Goal: Find specific page/section: Find specific page/section

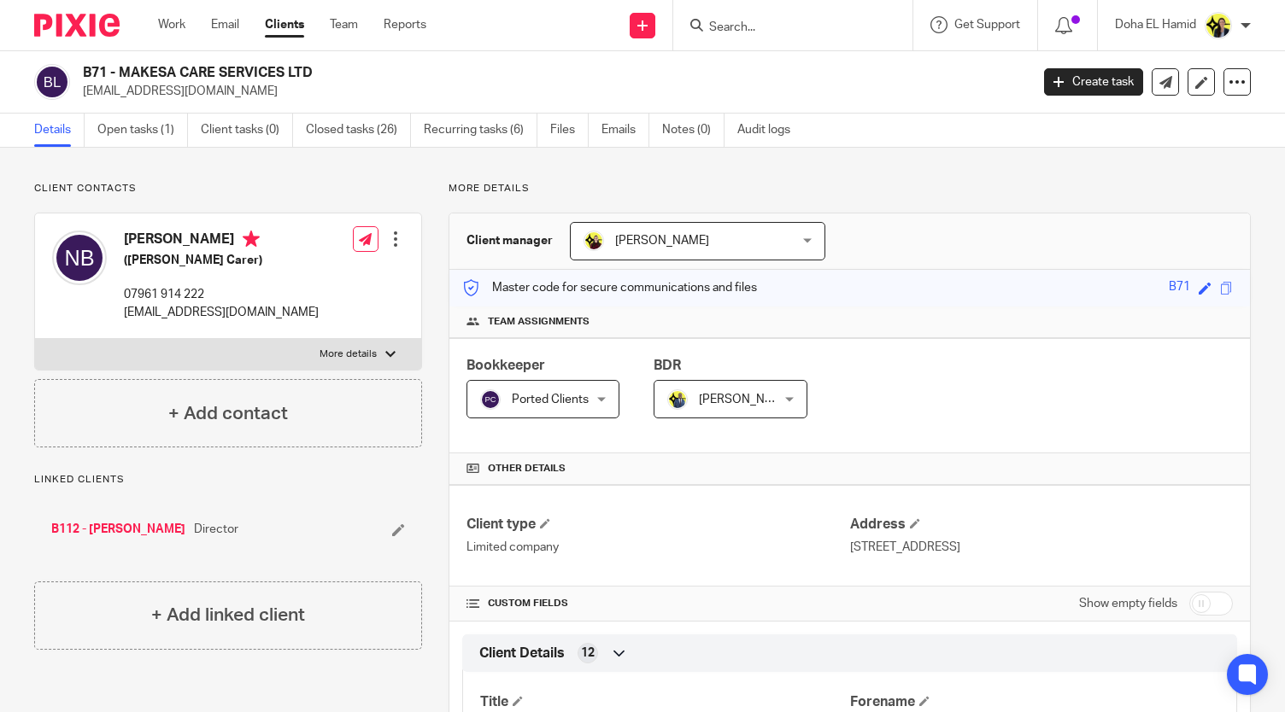
click at [742, 25] on input "Search" at bounding box center [784, 28] width 154 height 15
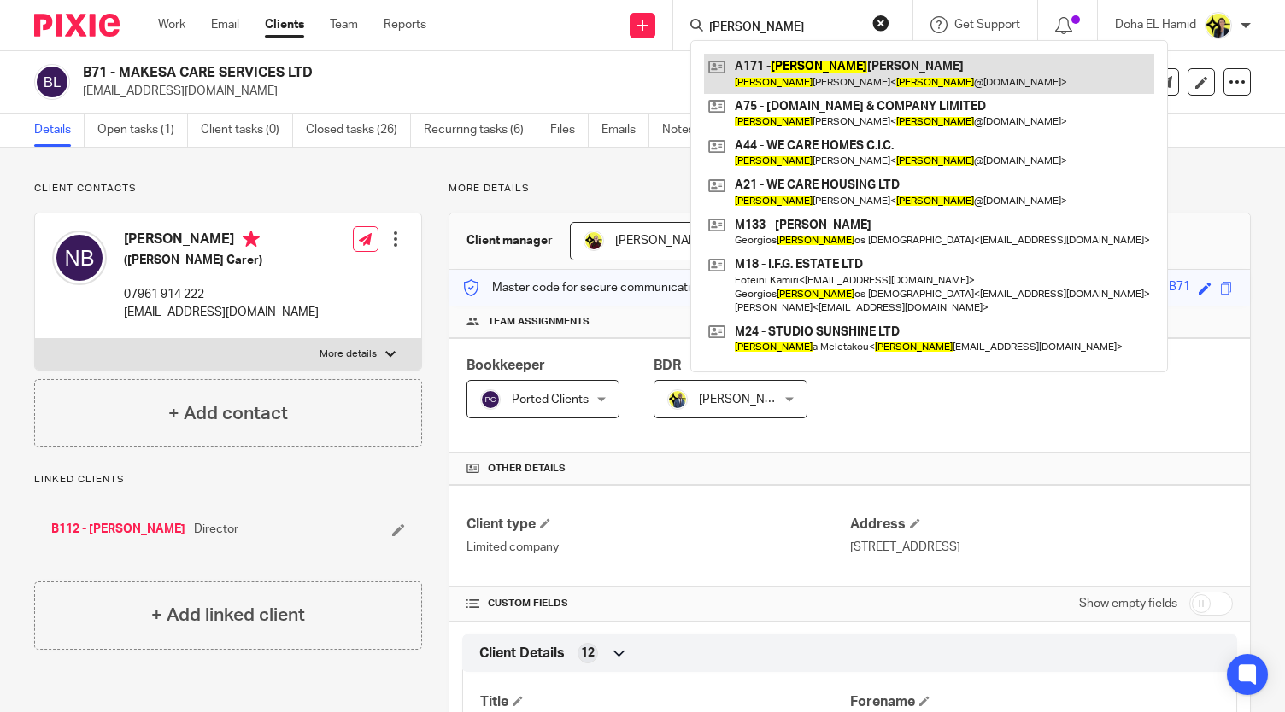
type input "adrian"
click at [873, 81] on link at bounding box center [929, 73] width 450 height 39
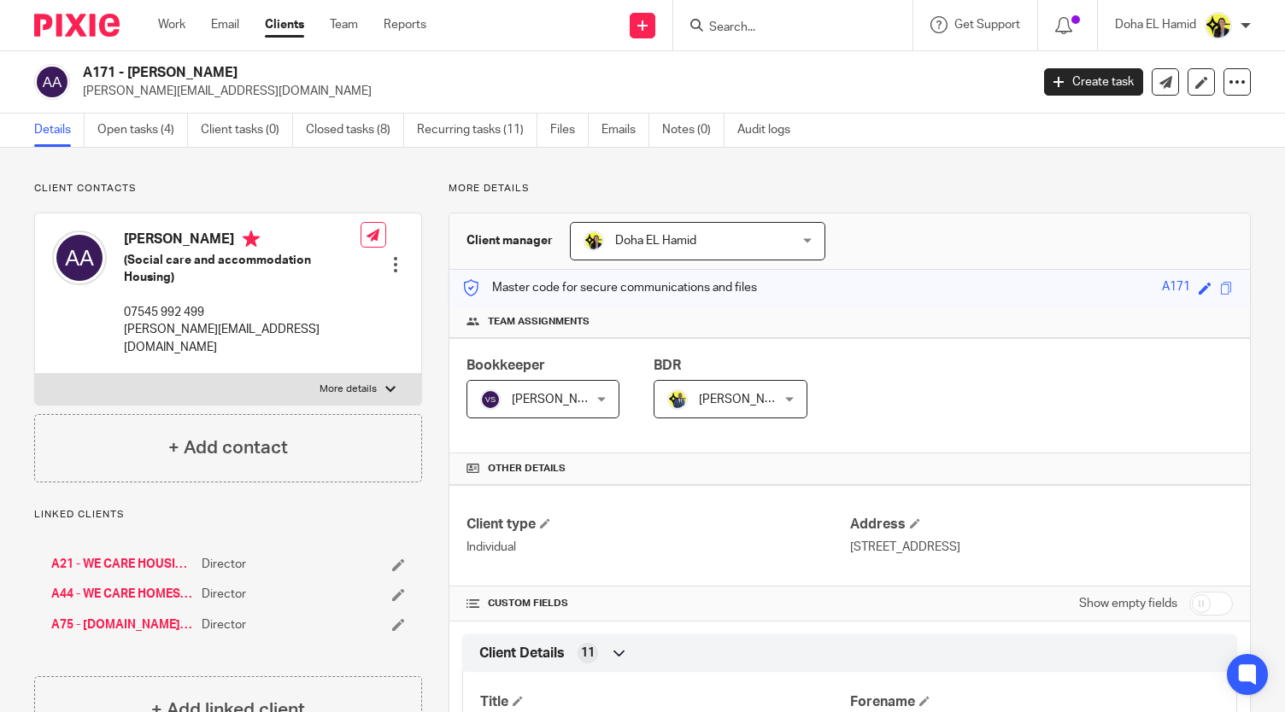
click at [772, 21] on input "Search" at bounding box center [784, 28] width 154 height 15
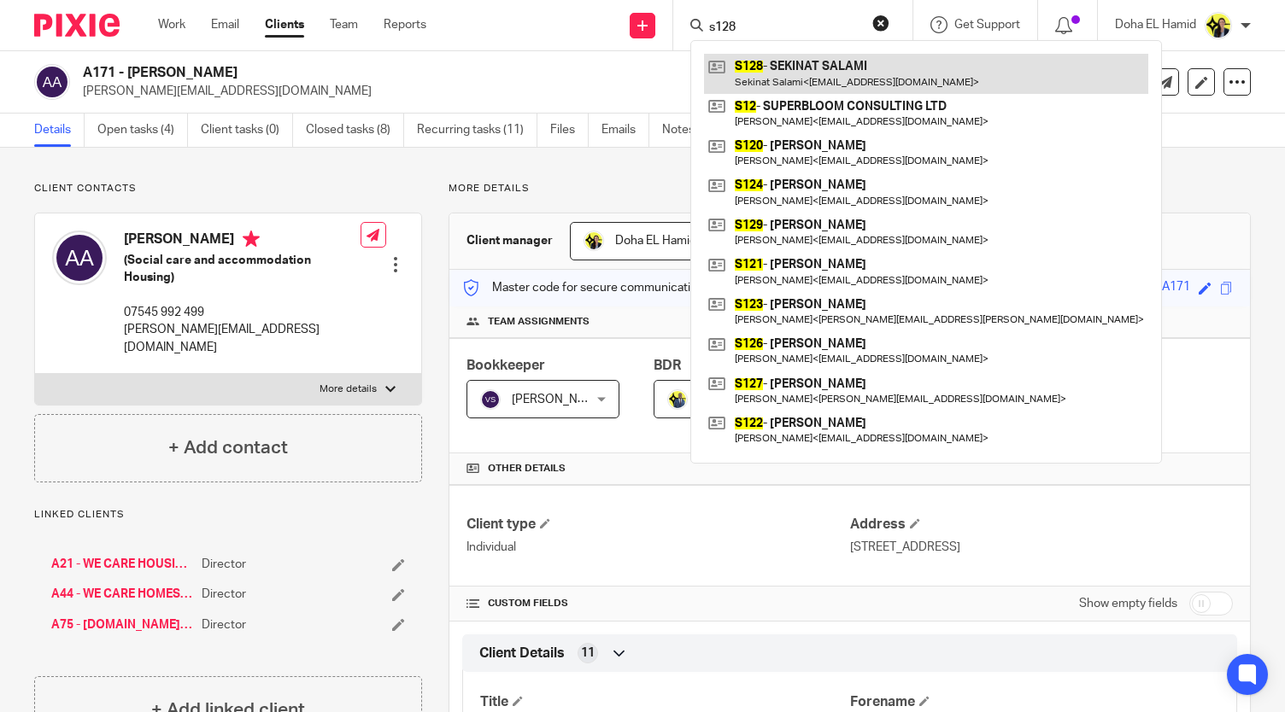
type input "s128"
click at [793, 59] on link at bounding box center [926, 73] width 444 height 39
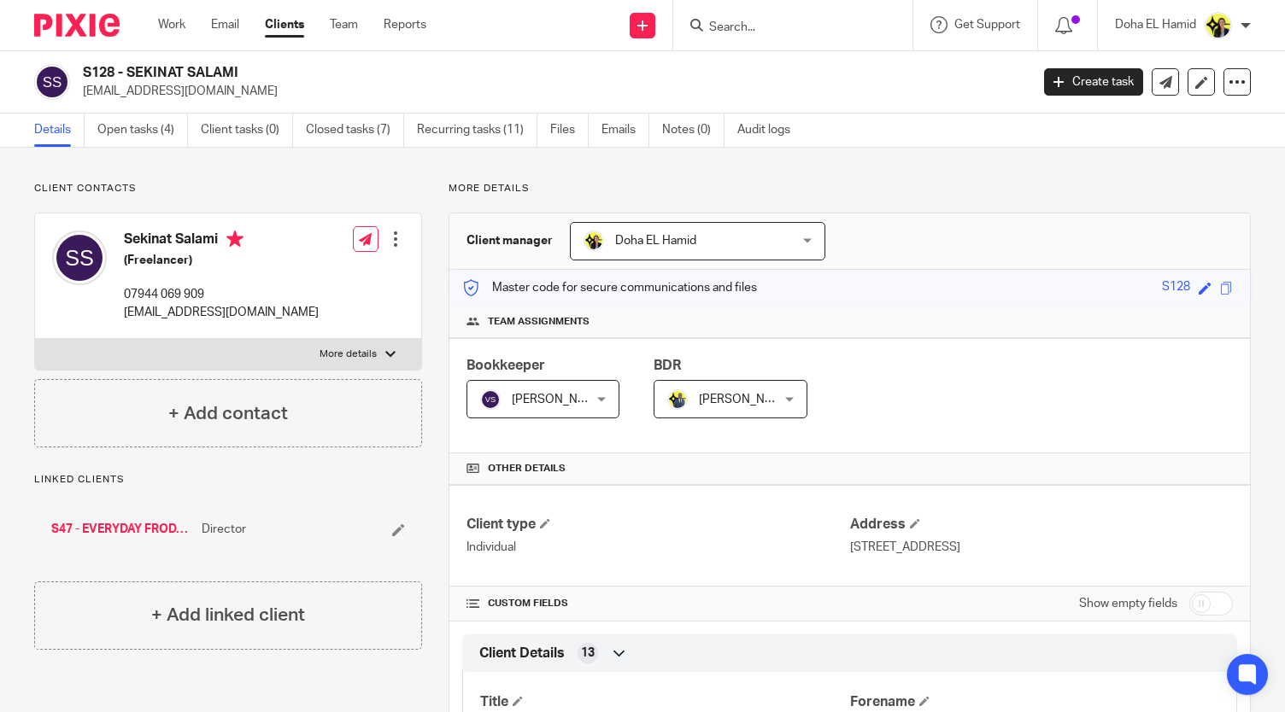
click at [742, 37] on div at bounding box center [792, 25] width 239 height 50
click at [747, 23] on input "Search" at bounding box center [784, 28] width 154 height 15
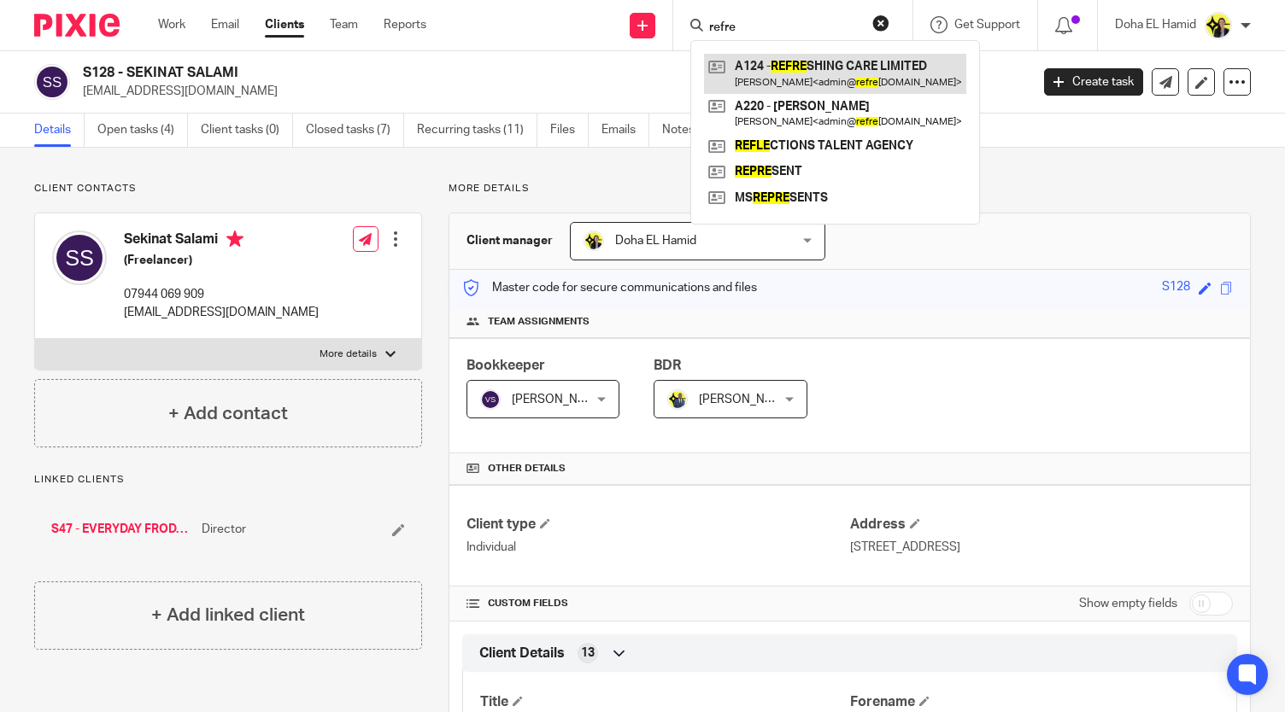
type input "refre"
click at [827, 71] on link at bounding box center [835, 73] width 262 height 39
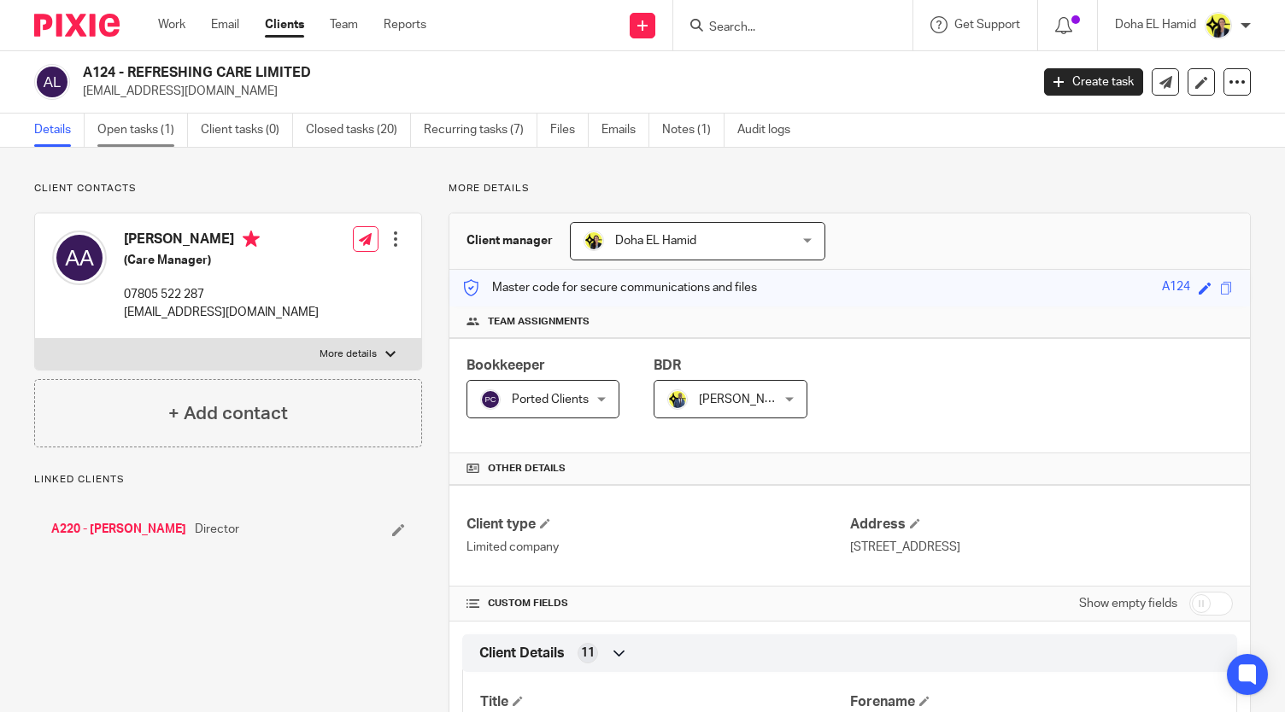
click at [184, 130] on link "Open tasks (1)" at bounding box center [142, 130] width 91 height 33
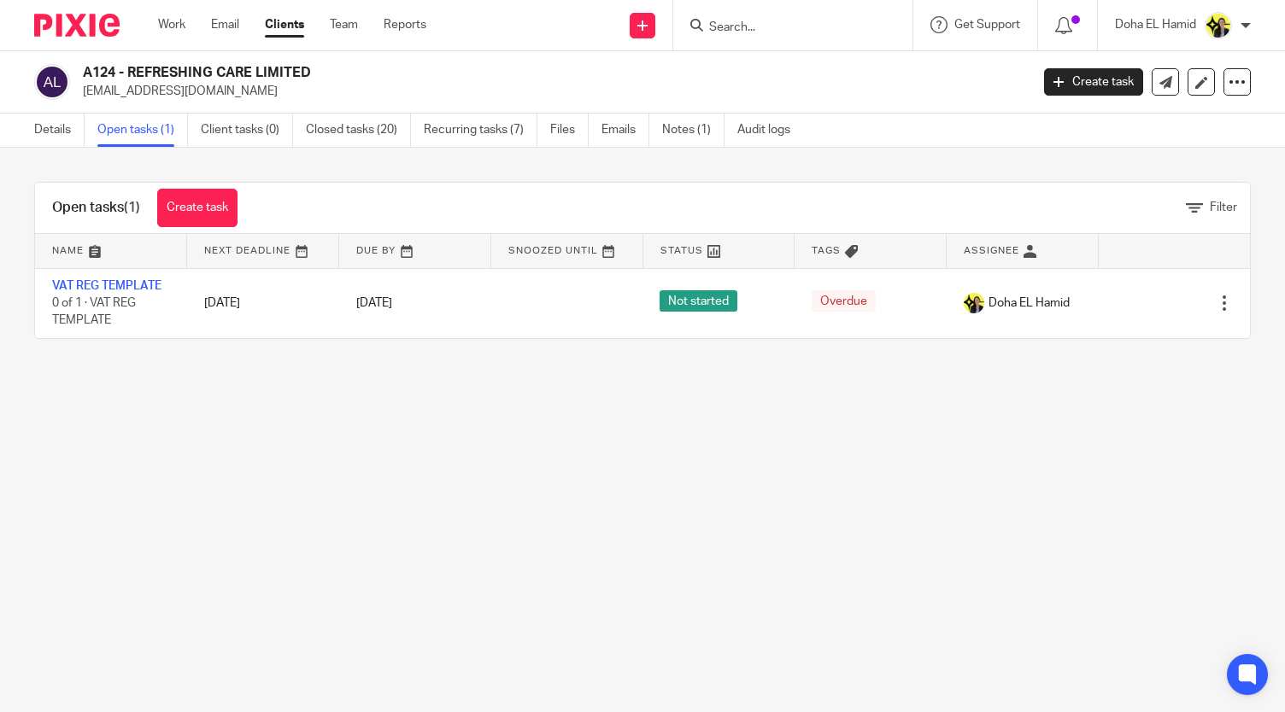
click at [737, 26] on input "Search" at bounding box center [784, 28] width 154 height 15
type input "j2"
click at [794, 64] on link at bounding box center [848, 73] width 289 height 39
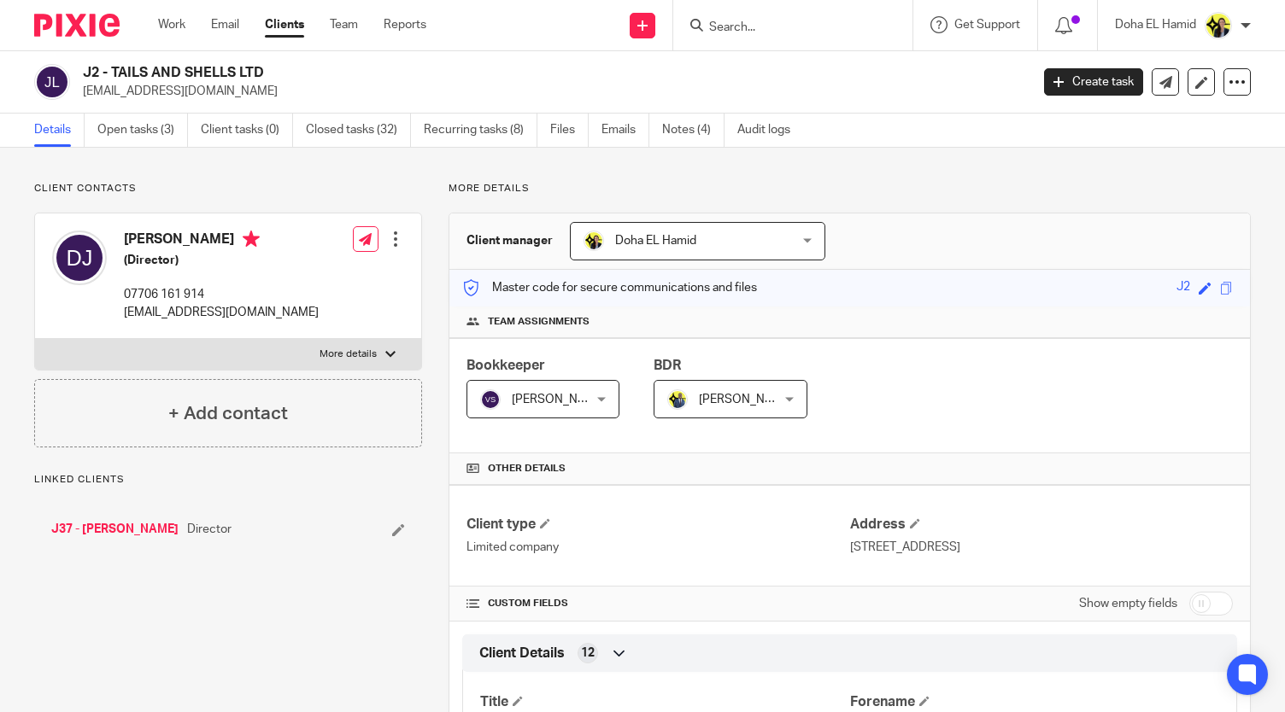
click at [128, 143] on link "Open tasks (3)" at bounding box center [142, 130] width 91 height 33
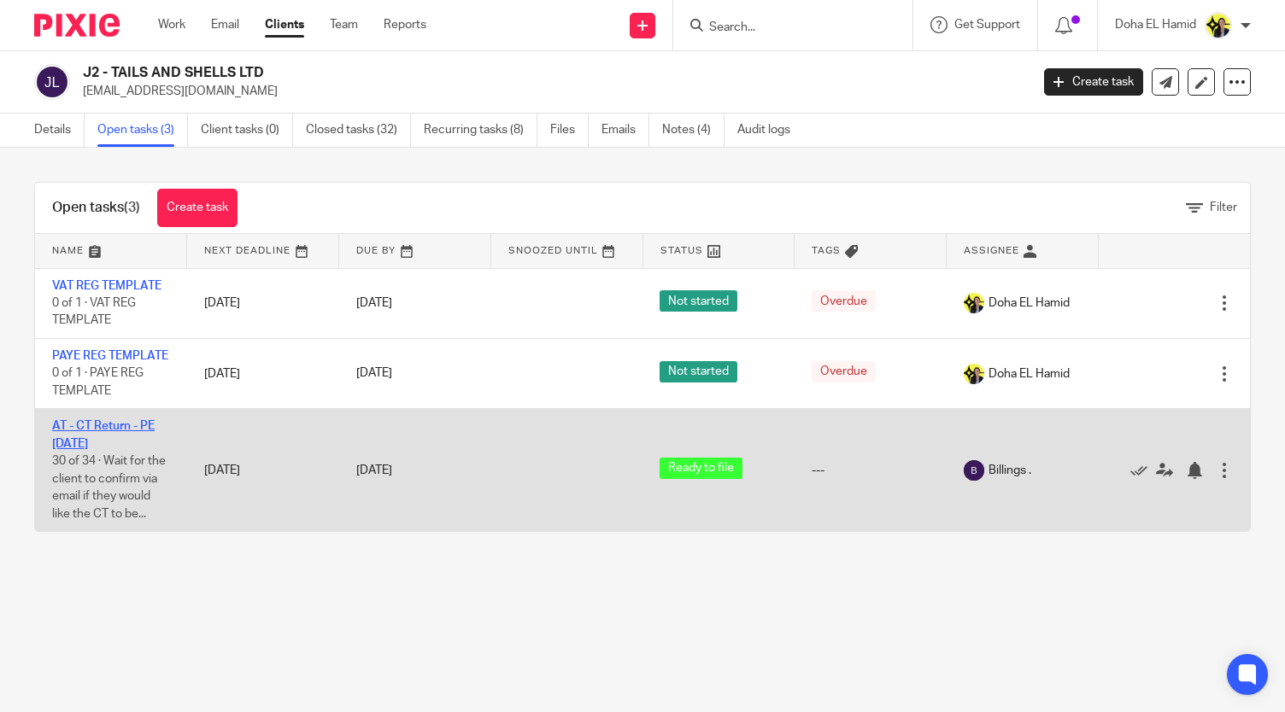
click at [97, 442] on link "AT - CT Return - PE 31-12-2024" at bounding box center [103, 434] width 103 height 29
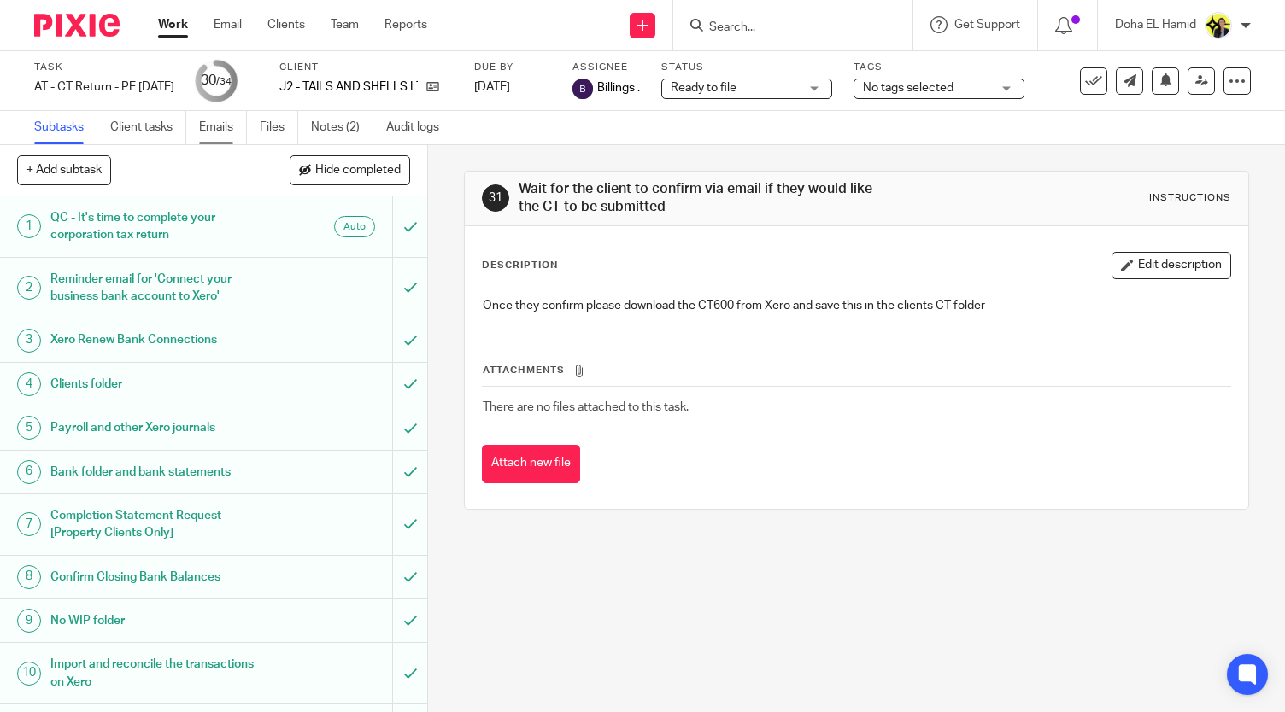
click at [234, 130] on link "Emails" at bounding box center [223, 127] width 48 height 33
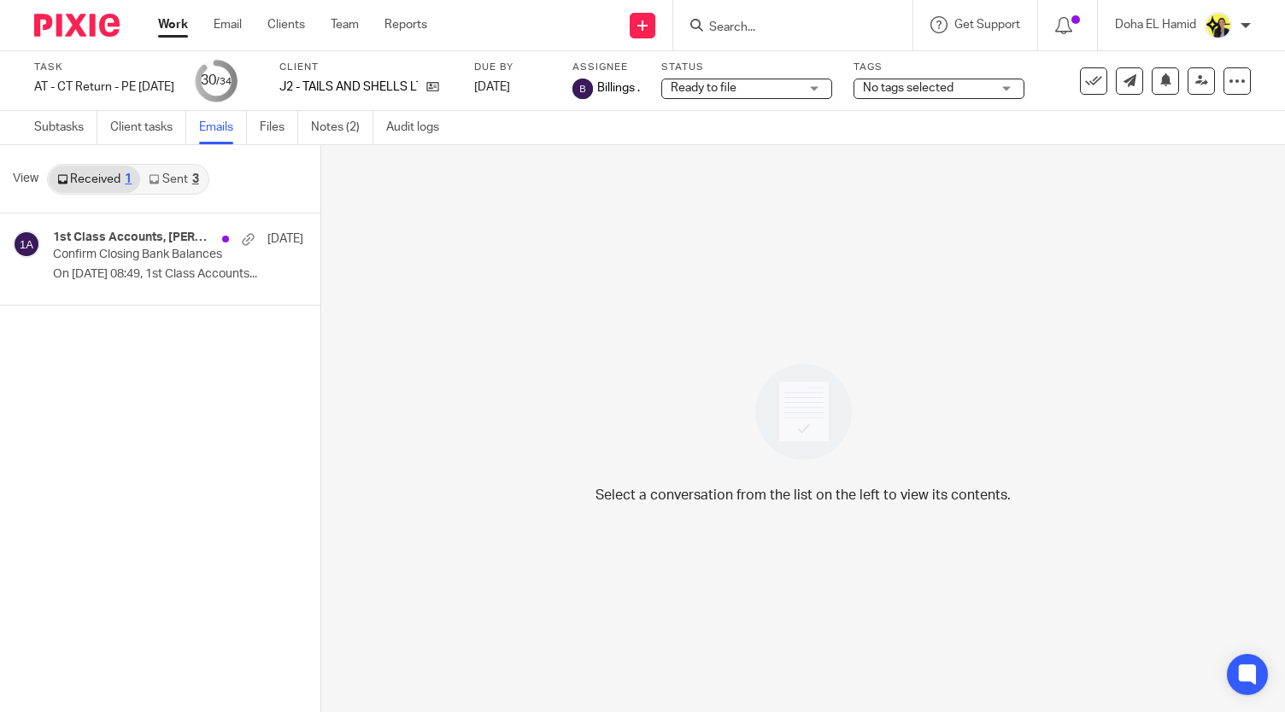
click at [169, 177] on link "Sent 3" at bounding box center [173, 179] width 67 height 27
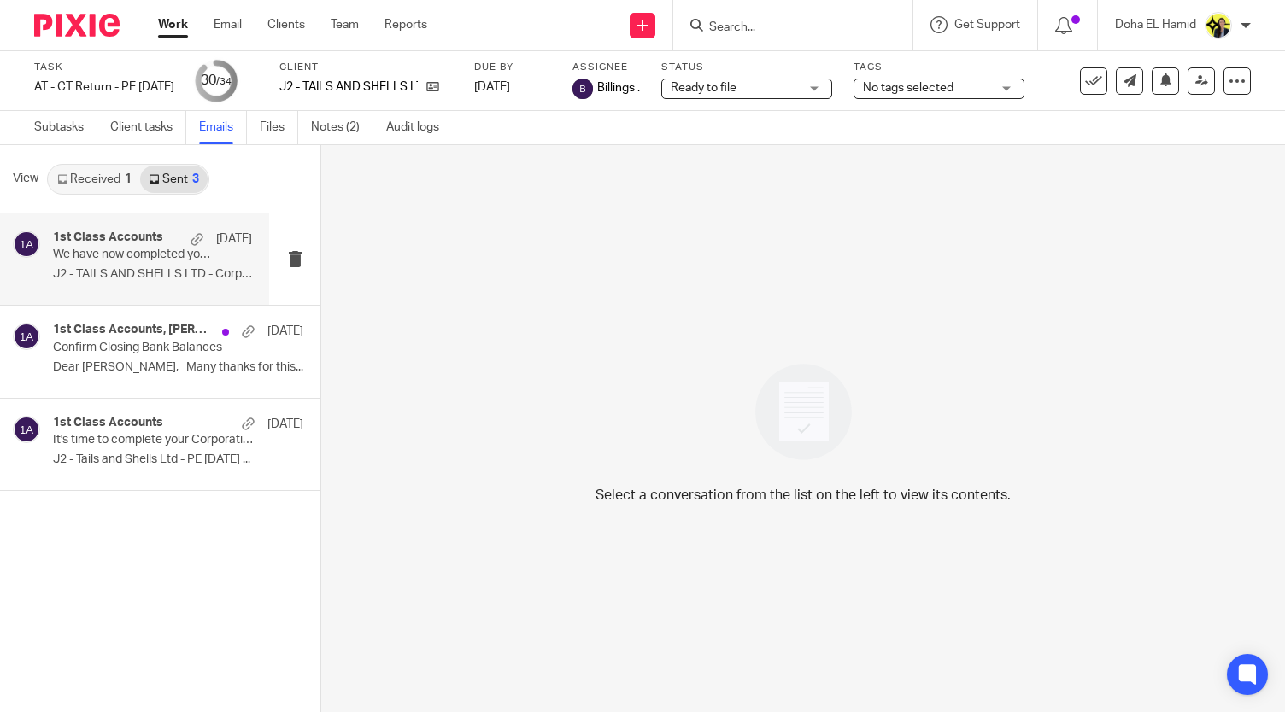
click at [111, 252] on p "We have now completed your Corporation Tax Return - PLEASE CONFIRM!" at bounding box center [132, 255] width 159 height 15
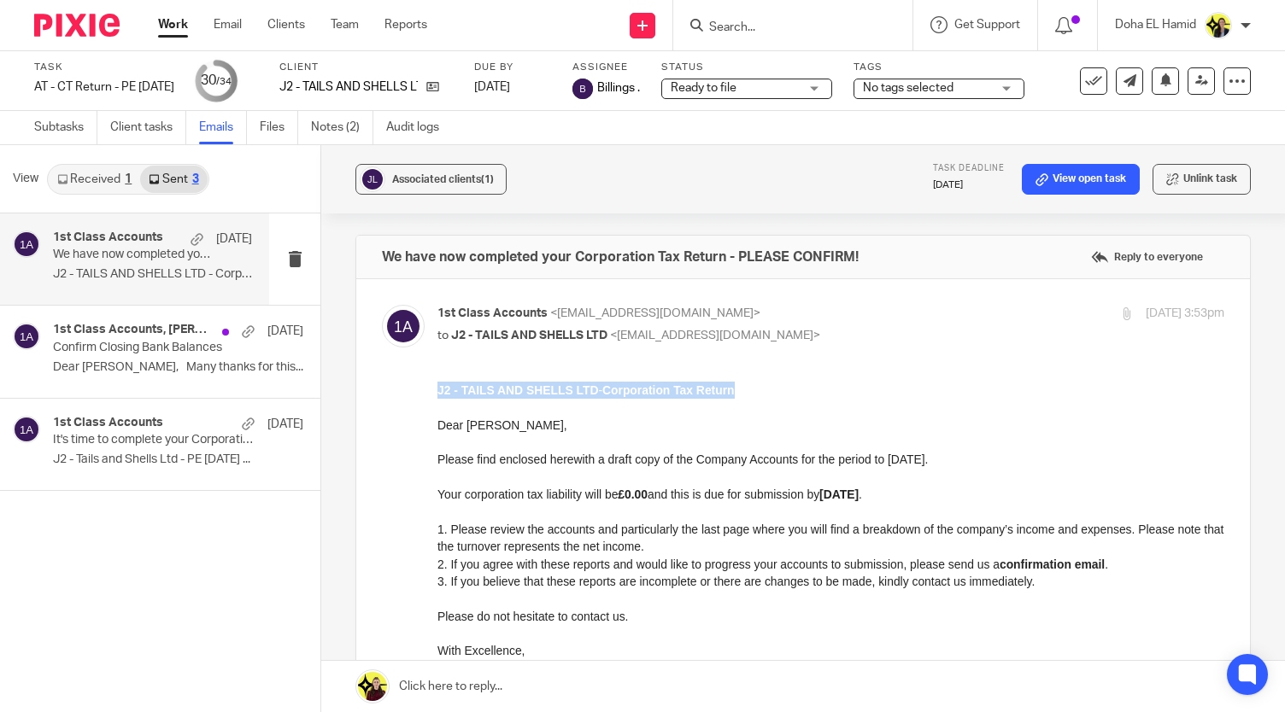
drag, startPoint x: 597, startPoint y: 399, endPoint x: 865, endPoint y: 769, distance: 456.4
click at [437, 387] on html "J2 - TAILS AND SHELLS LTD - Corporation Tax Return Dear Charmaine, Please find …" at bounding box center [830, 539] width 787 height 314
copy p "J2 - TAILS AND SHELLS LTD - Corporation Tax Return"
click at [759, 25] on input "Search" at bounding box center [784, 28] width 154 height 15
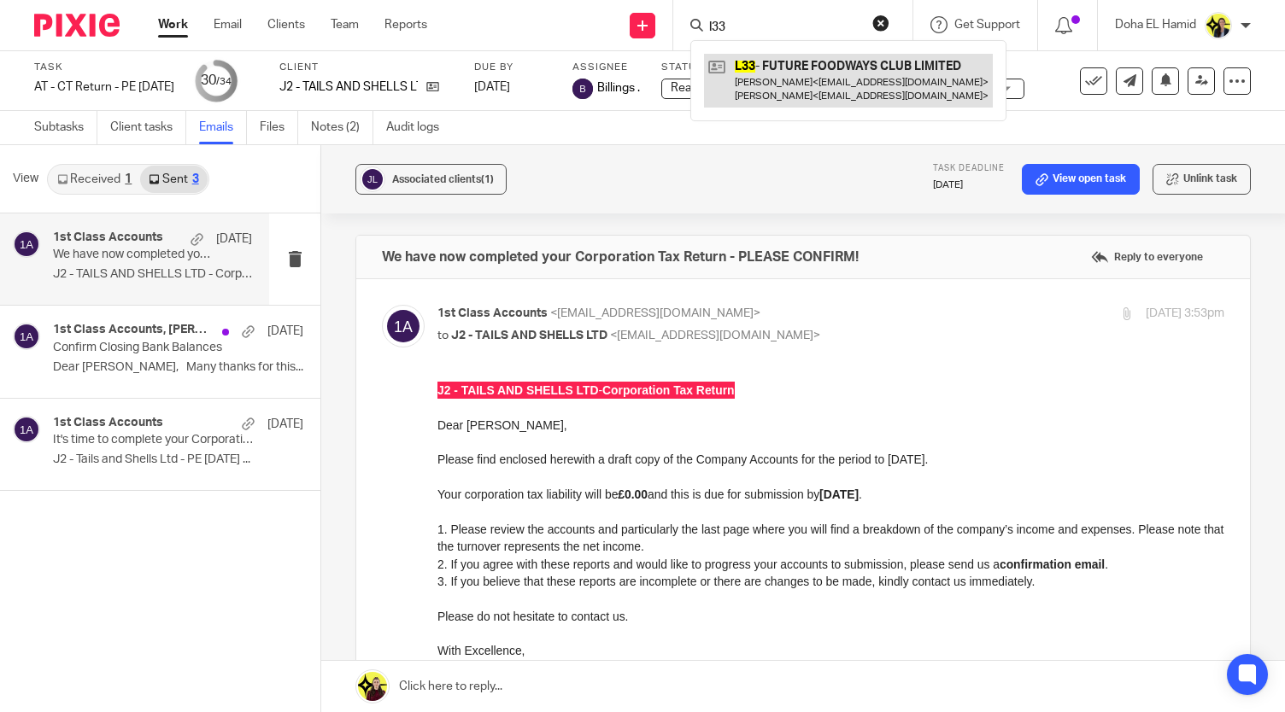
type input "l33"
click at [771, 62] on link at bounding box center [848, 80] width 289 height 53
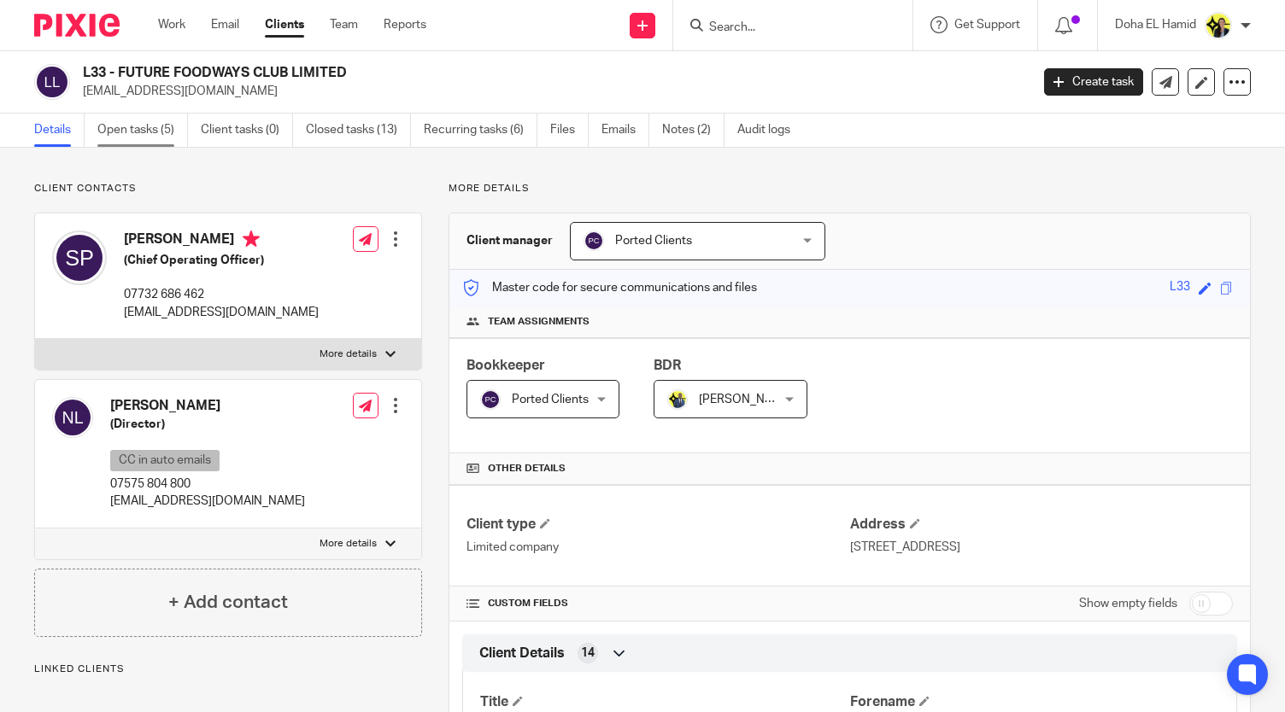
click at [116, 128] on link "Open tasks (5)" at bounding box center [142, 130] width 91 height 33
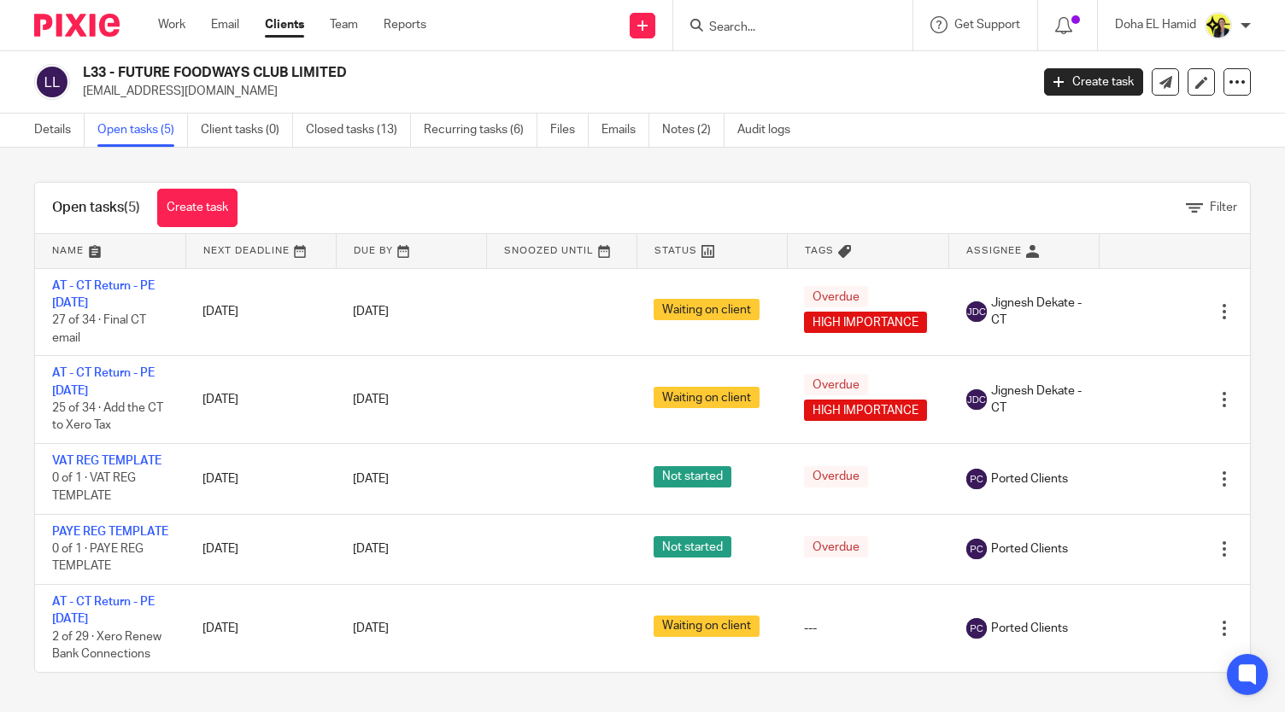
drag, startPoint x: 1210, startPoint y: 345, endPoint x: 1246, endPoint y: 452, distance: 112.9
click at [1246, 452] on div "Open tasks (5) Create task Filter Name Next Deadline Due By Snoozed Until Statu…" at bounding box center [642, 428] width 1285 height 560
click at [750, 28] on input "Search" at bounding box center [784, 28] width 154 height 15
type input "c12"
click at [762, 87] on link at bounding box center [848, 73] width 289 height 39
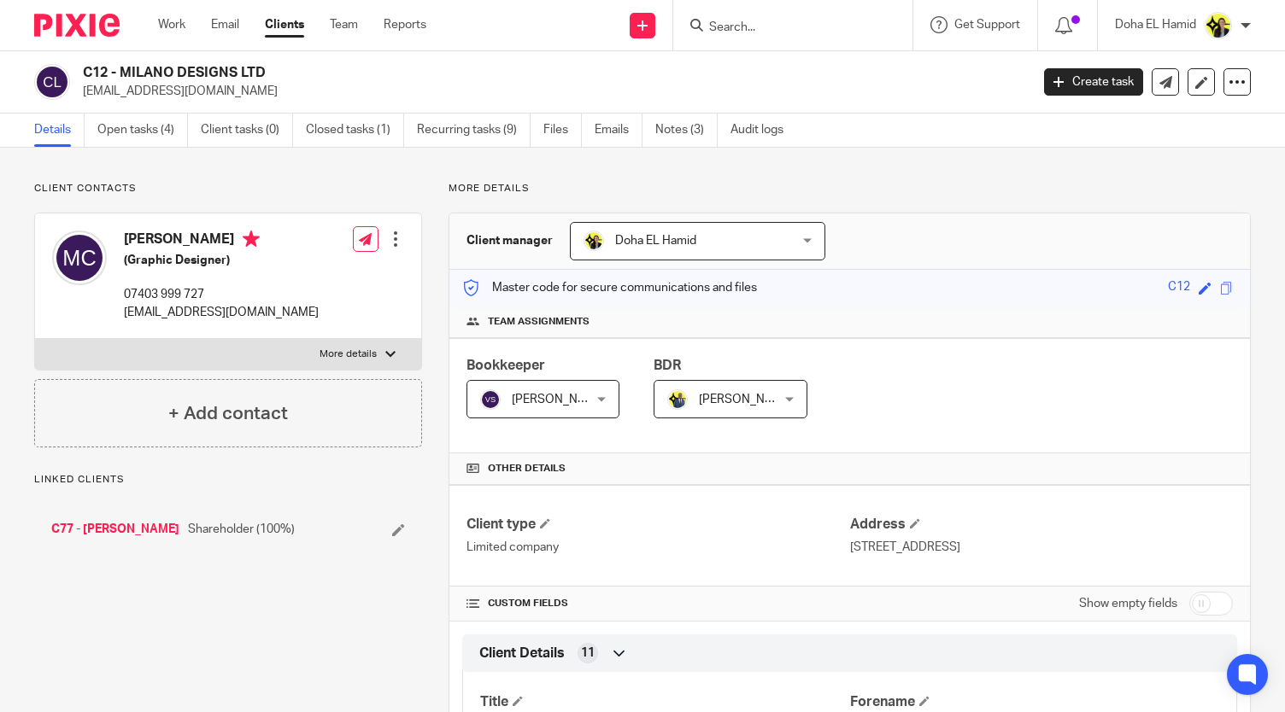
drag, startPoint x: 190, startPoint y: 242, endPoint x: 121, endPoint y: 245, distance: 68.4
click at [121, 245] on div "[PERSON_NAME] (Graphic Designer) 07403 999 727 [EMAIL_ADDRESS][DOMAIN_NAME]" at bounding box center [185, 276] width 267 height 108
copy h4 "[PERSON_NAME]"
click at [707, 21] on input "Search" at bounding box center [784, 28] width 154 height 15
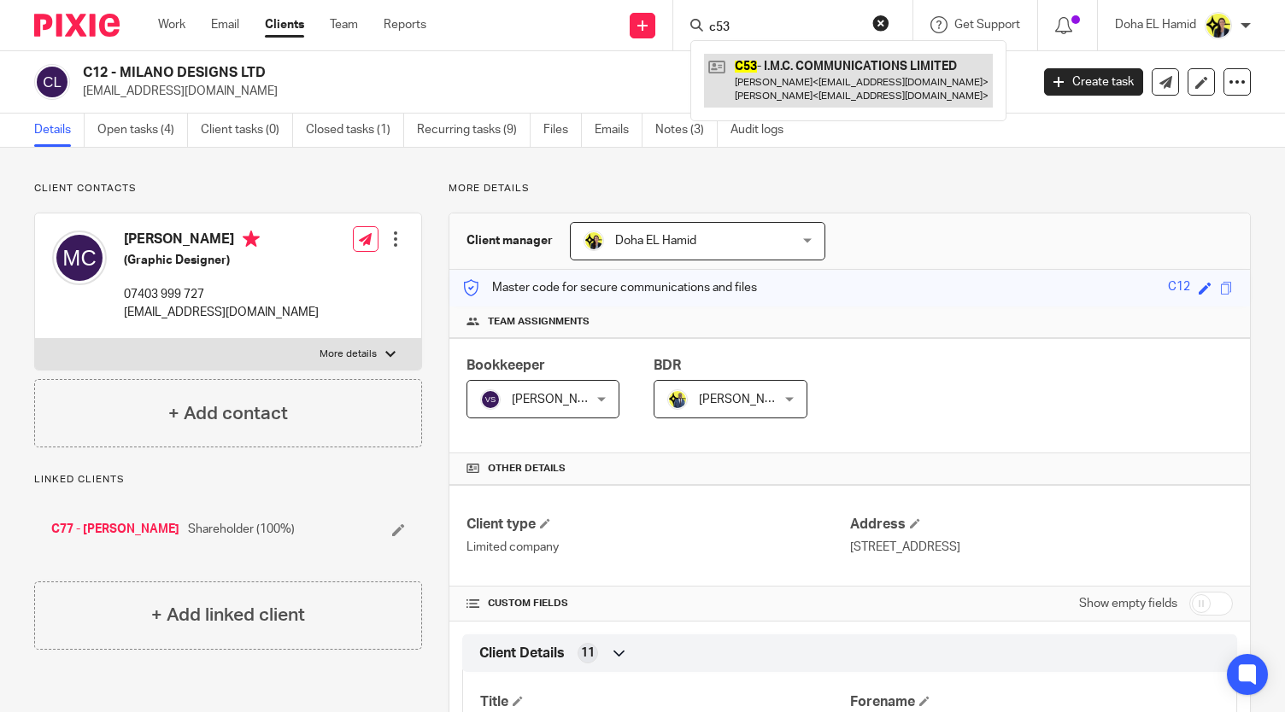
type input "c53"
click at [771, 90] on link at bounding box center [848, 80] width 289 height 53
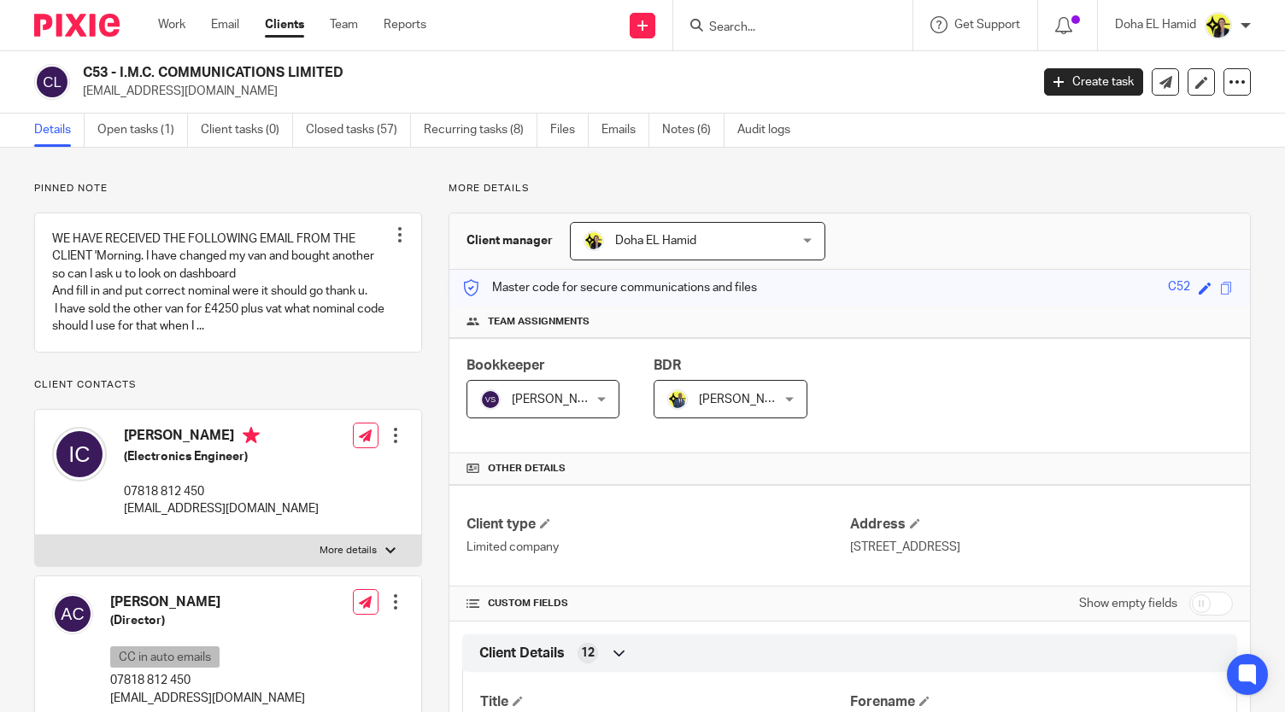
click at [153, 76] on h2 "C53 - I.M.C. COMMUNICATIONS LIMITED" at bounding box center [457, 73] width 748 height 18
copy div "C53 - I.M.C. COMMUNICATIONS LIMITED"
click at [111, 90] on p "info@witneycarelectrical.co.uk" at bounding box center [550, 91] width 935 height 17
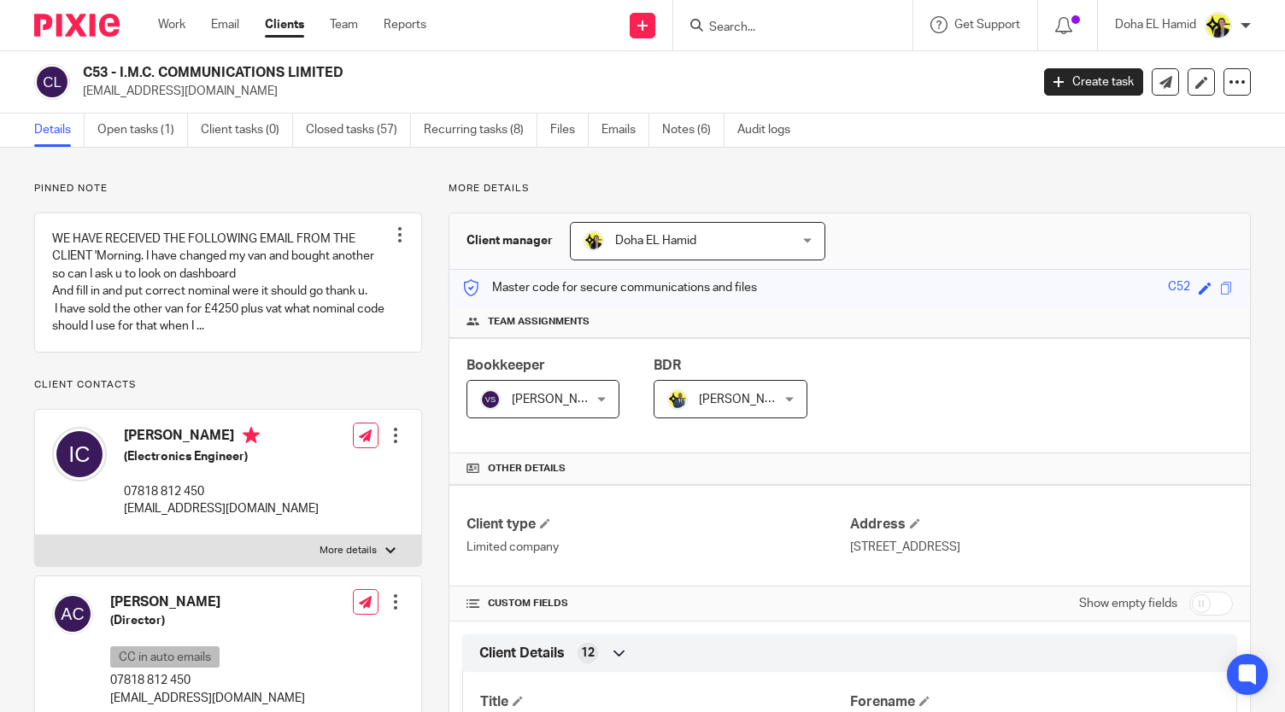
click at [111, 90] on p "info@witneycarelectrical.co.uk" at bounding box center [550, 91] width 935 height 17
copy main "info@witneycarelectrical.co.uk Create task Update from Companies House Export d…"
